Goal: Task Accomplishment & Management: Manage account settings

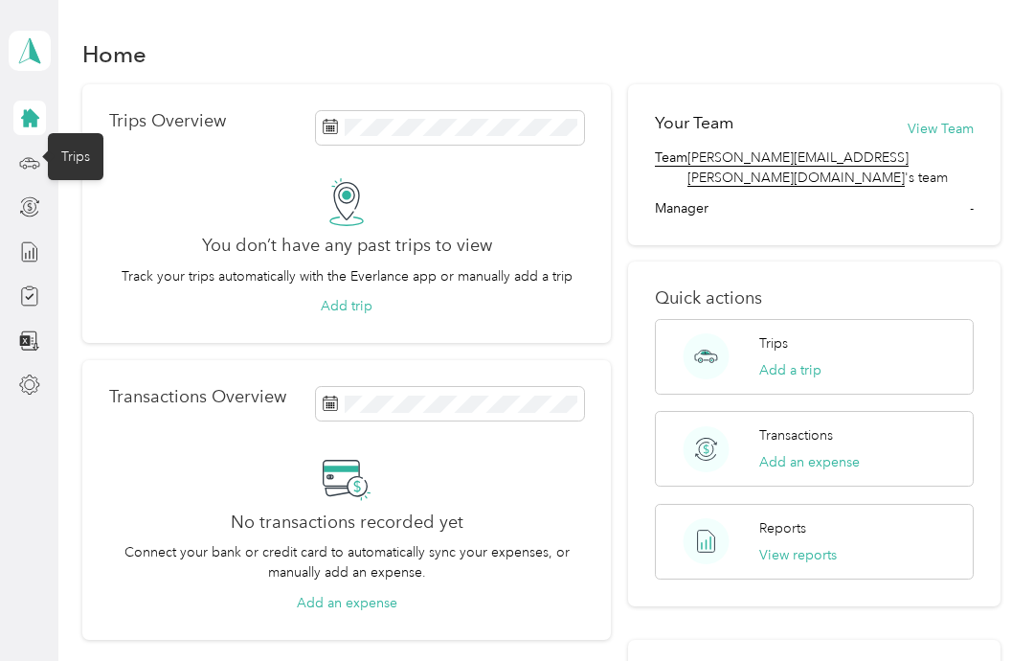
click at [32, 163] on icon at bounding box center [29, 162] width 21 height 21
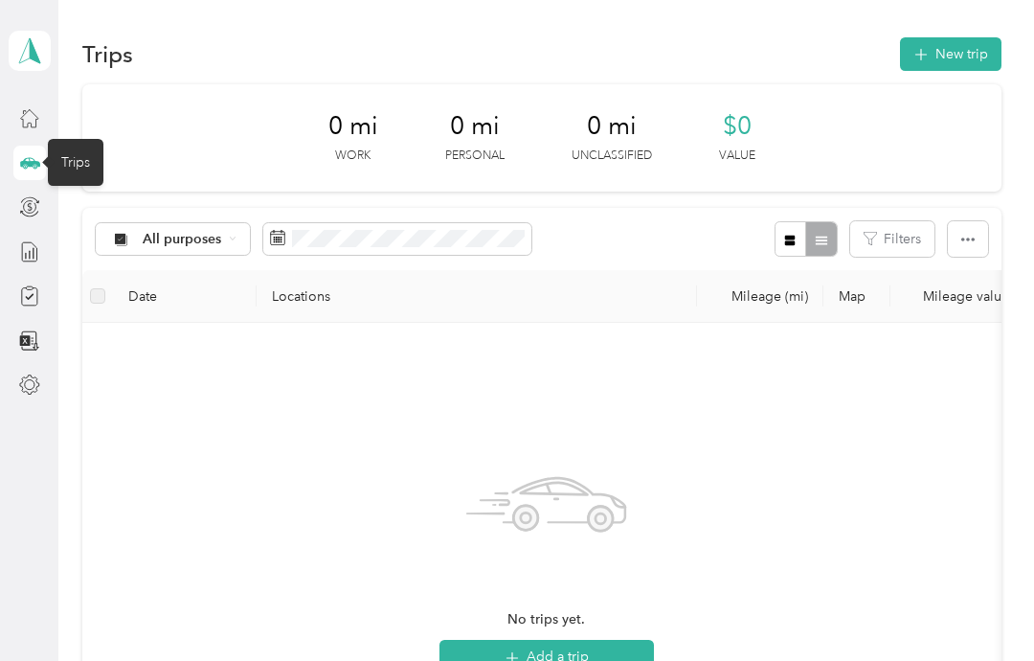
click at [969, 49] on button "New trip" at bounding box center [951, 54] width 102 height 34
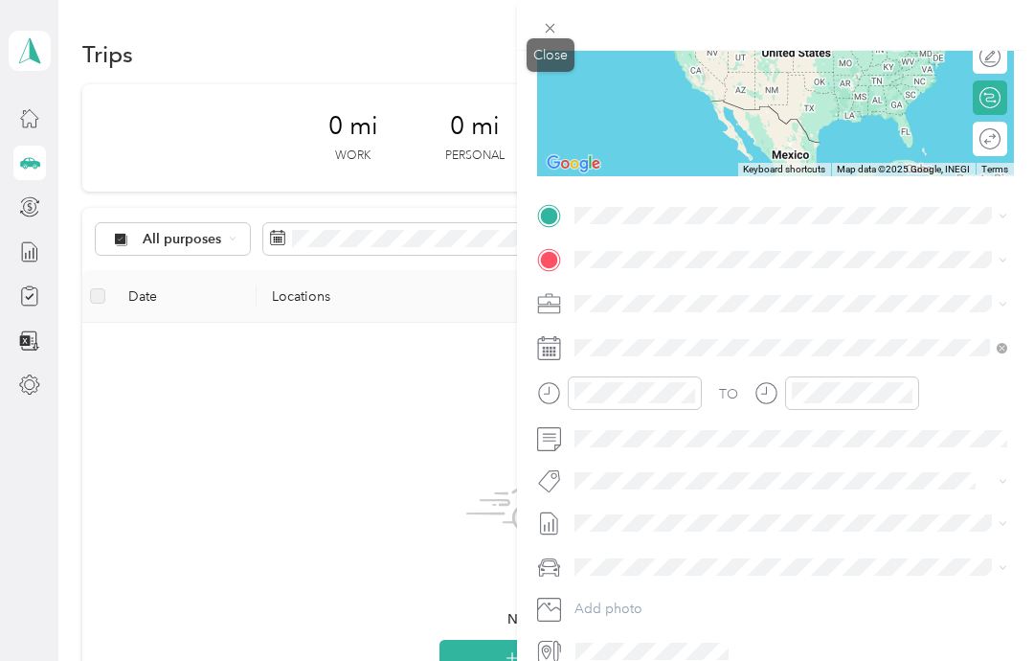
click at [543, 28] on icon at bounding box center [550, 28] width 16 height 16
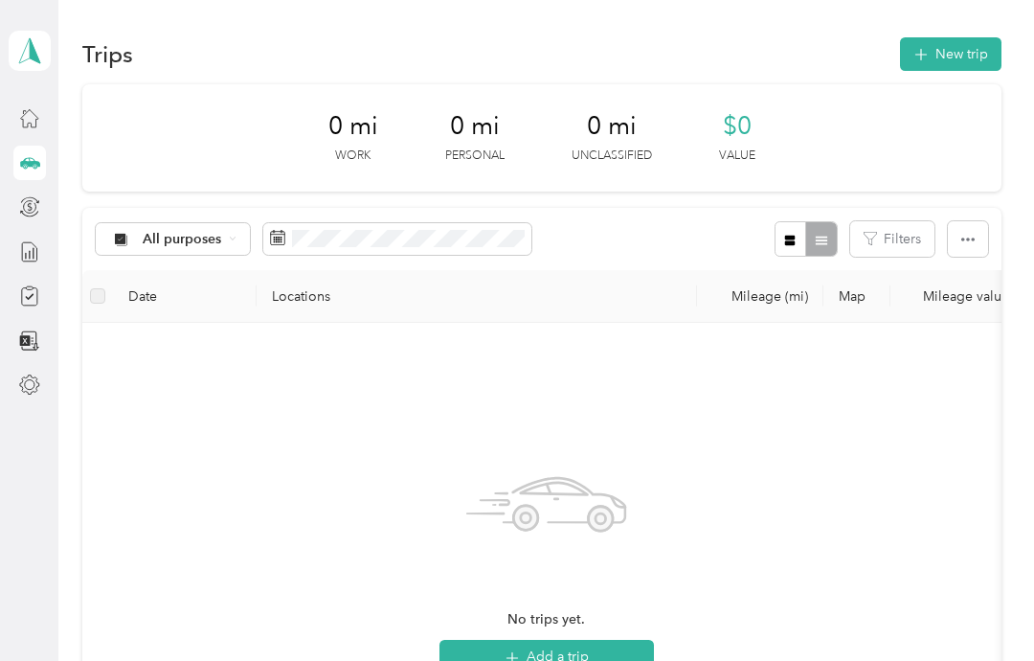
click at [40, 57] on icon at bounding box center [29, 50] width 29 height 27
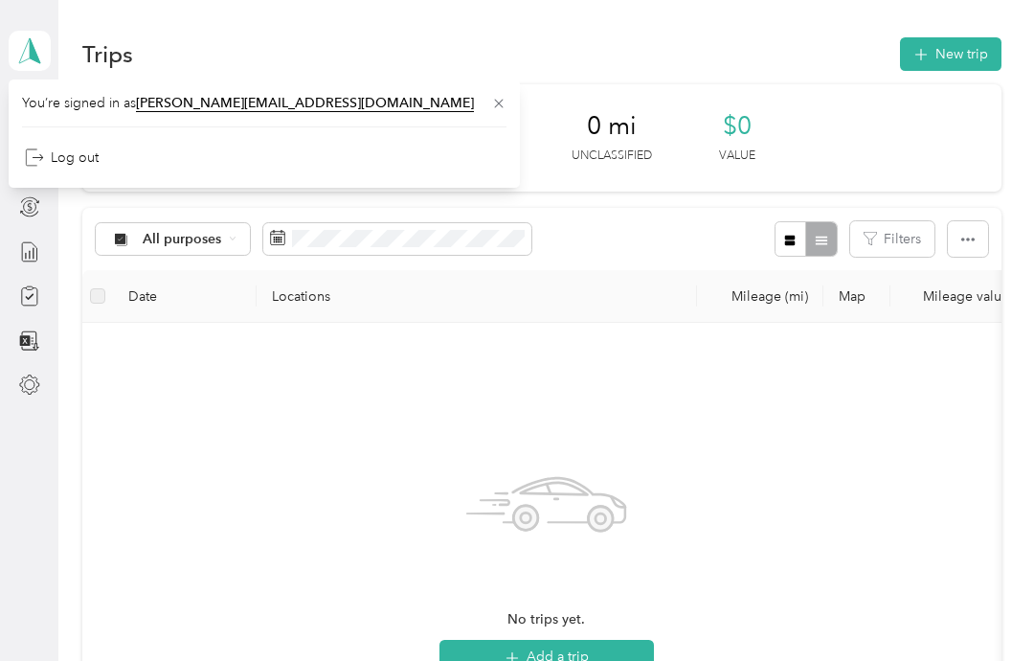
click at [36, 48] on icon at bounding box center [29, 50] width 29 height 27
